Goal: Navigation & Orientation: Find specific page/section

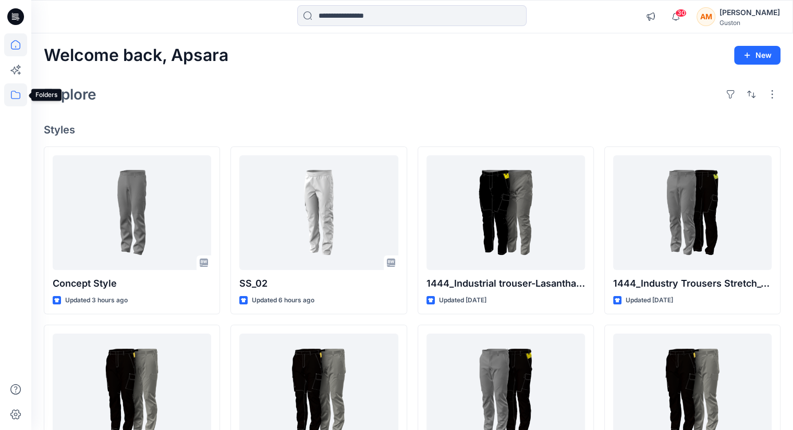
click at [17, 97] on icon at bounding box center [15, 94] width 23 height 23
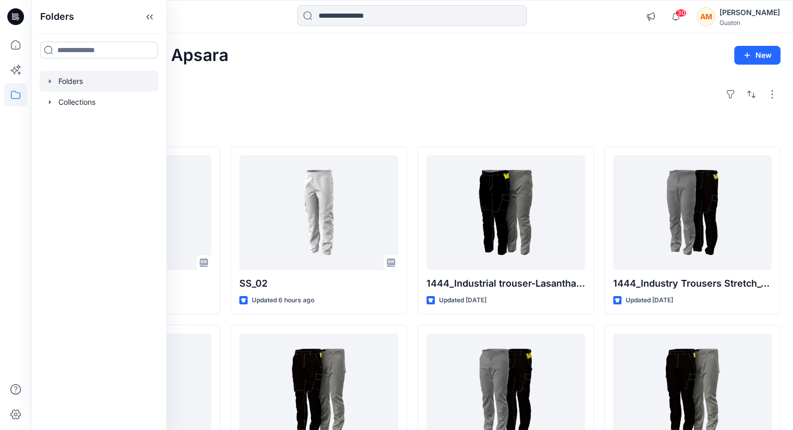
click at [72, 78] on div at bounding box center [99, 81] width 119 height 21
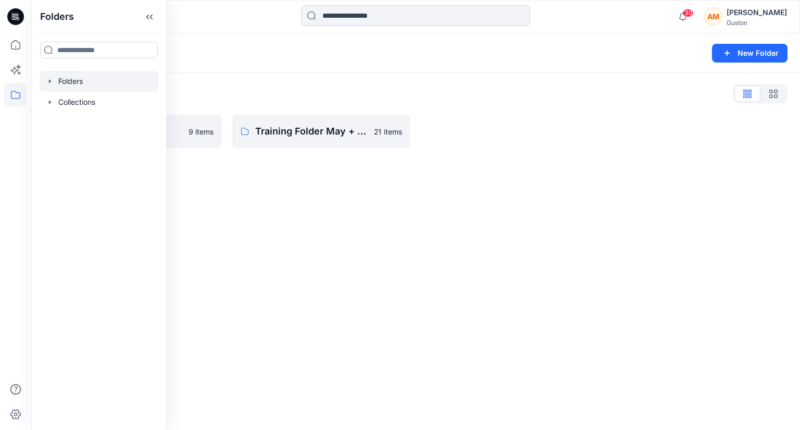
drag, startPoint x: 392, startPoint y: 255, endPoint x: 384, endPoint y: 248, distance: 11.4
click at [392, 255] on div "Folders New Folder Folders List SL Training 2025 9 items Training Folder May + …" at bounding box center [415, 231] width 769 height 397
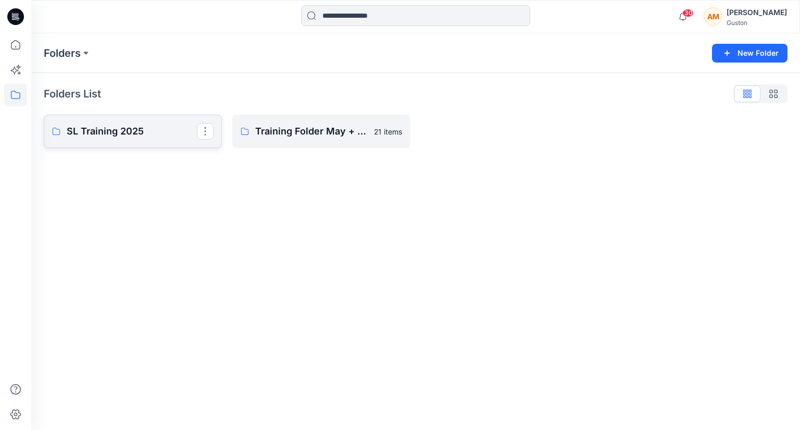
click at [129, 133] on p "SL Training 2025" at bounding box center [132, 131] width 130 height 15
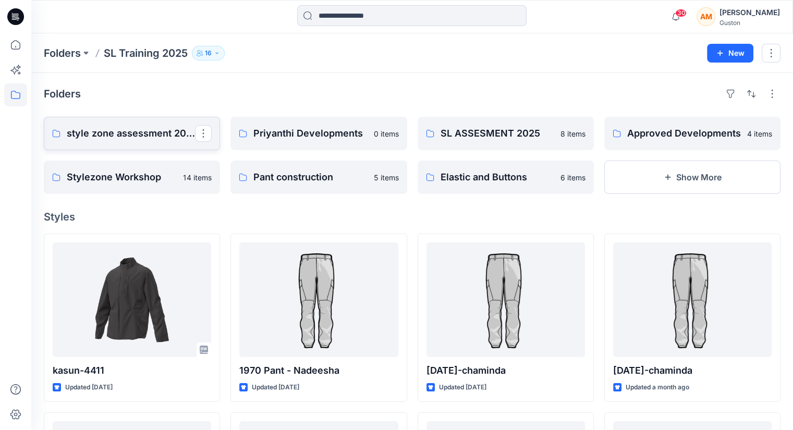
click at [174, 138] on p "style zone assessment 2025" at bounding box center [131, 133] width 128 height 15
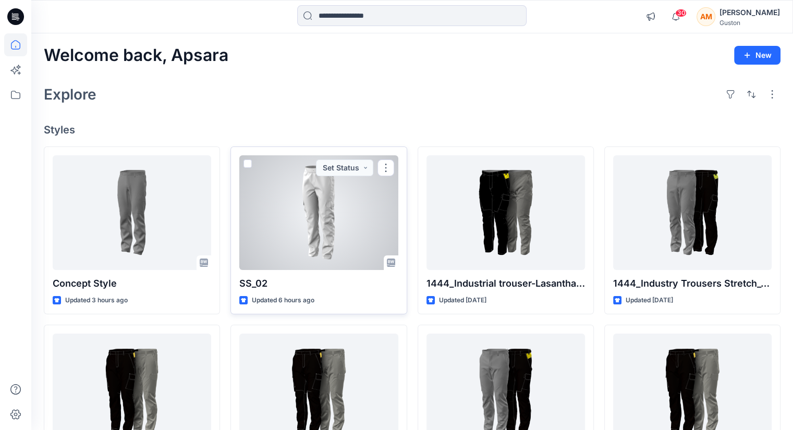
click at [321, 241] on div at bounding box center [318, 212] width 158 height 115
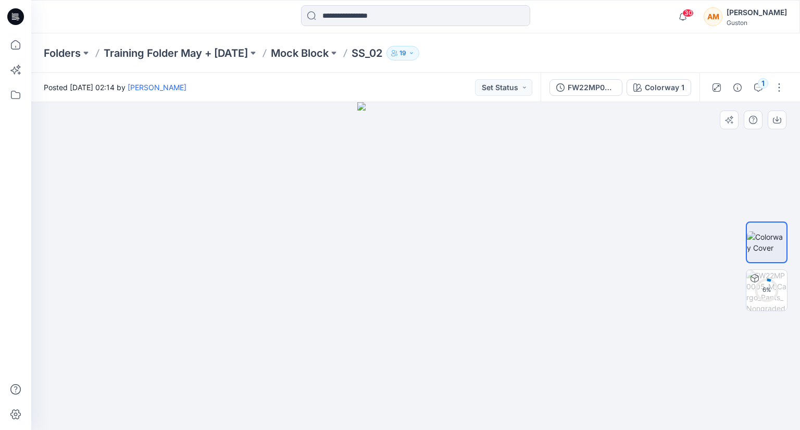
drag, startPoint x: 535, startPoint y: 267, endPoint x: 469, endPoint y: 270, distance: 65.7
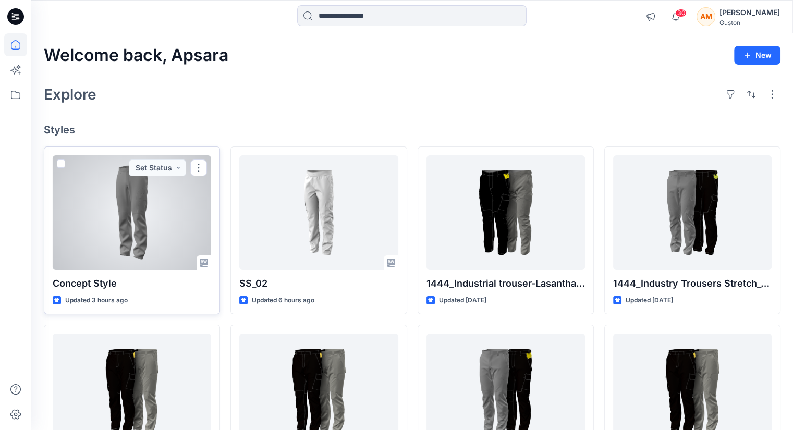
click at [139, 228] on div at bounding box center [132, 212] width 158 height 115
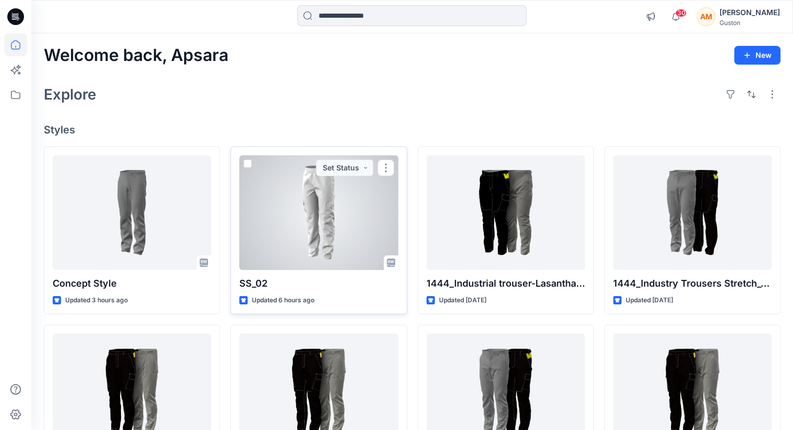
click at [311, 230] on div at bounding box center [318, 212] width 158 height 115
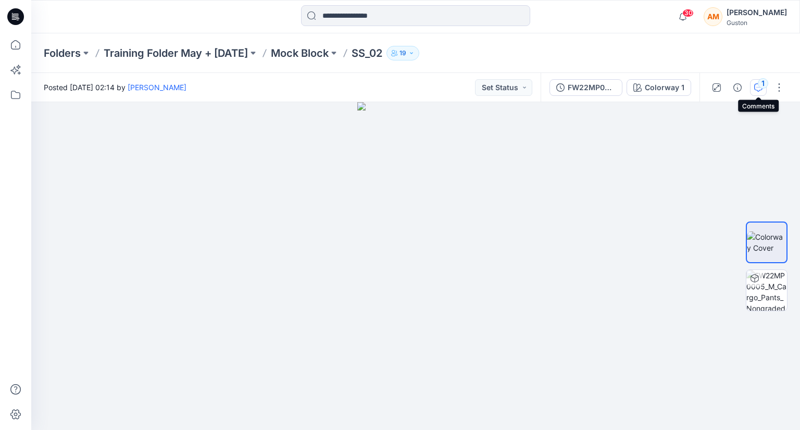
click at [759, 91] on icon "button" at bounding box center [759, 87] width 8 height 8
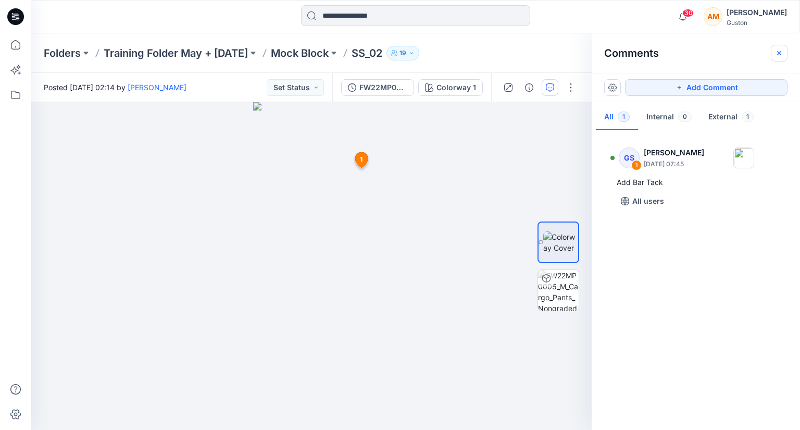
click at [784, 52] on button "button" at bounding box center [779, 53] width 17 height 17
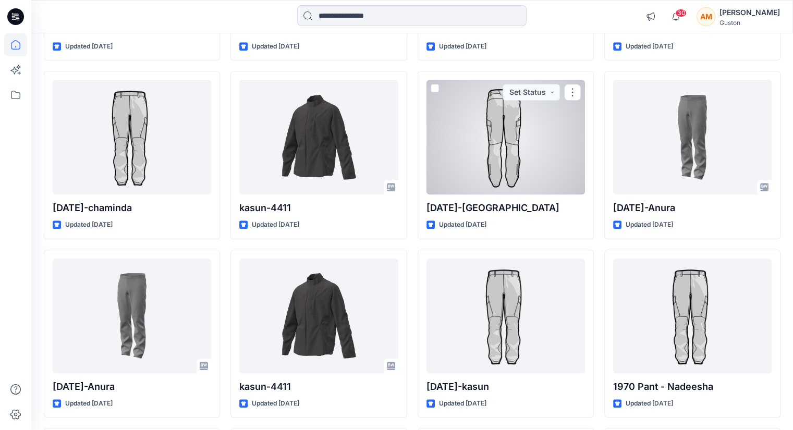
scroll to position [625, 0]
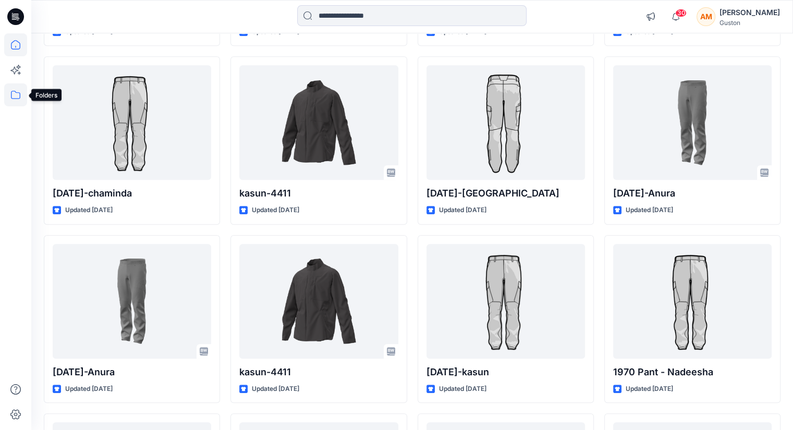
click at [18, 90] on icon at bounding box center [15, 94] width 23 height 23
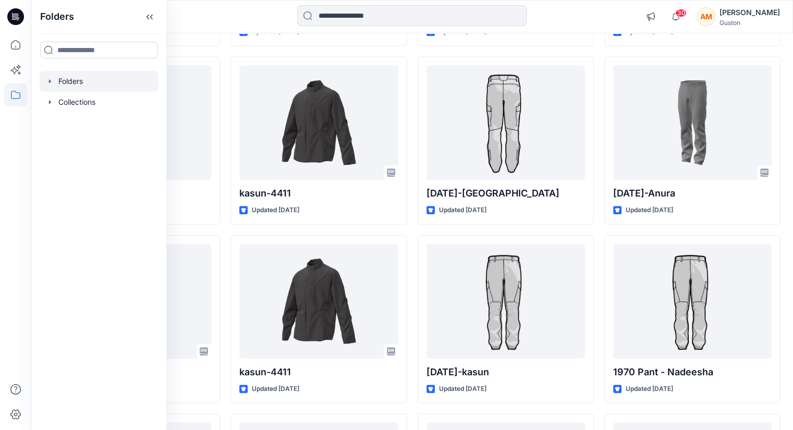
click at [88, 84] on div at bounding box center [99, 81] width 119 height 21
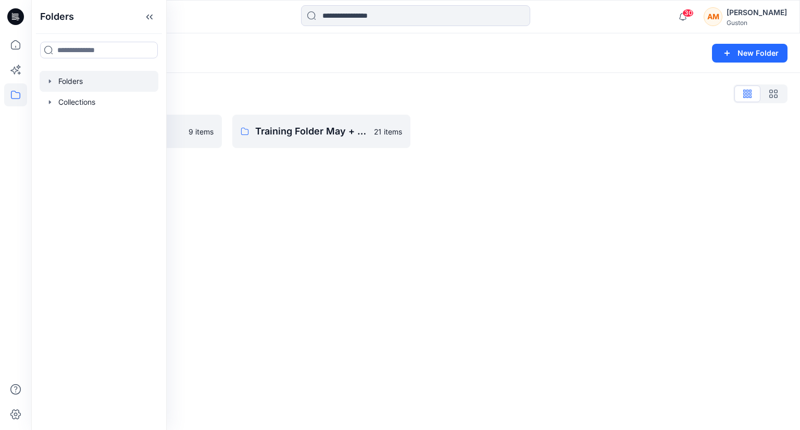
click at [333, 224] on div "Folders New Folder Folders List SL Training 2025 9 items Training Folder May + …" at bounding box center [415, 231] width 769 height 397
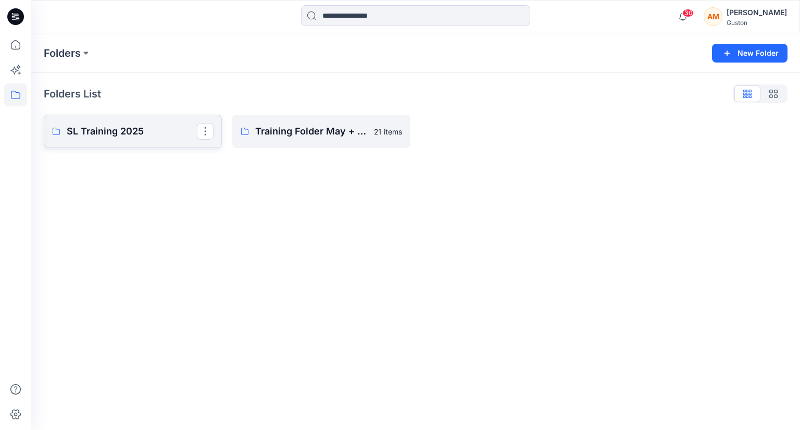
click at [140, 139] on link "SL Training 2025" at bounding box center [133, 131] width 178 height 33
